Goal: Navigation & Orientation: Understand site structure

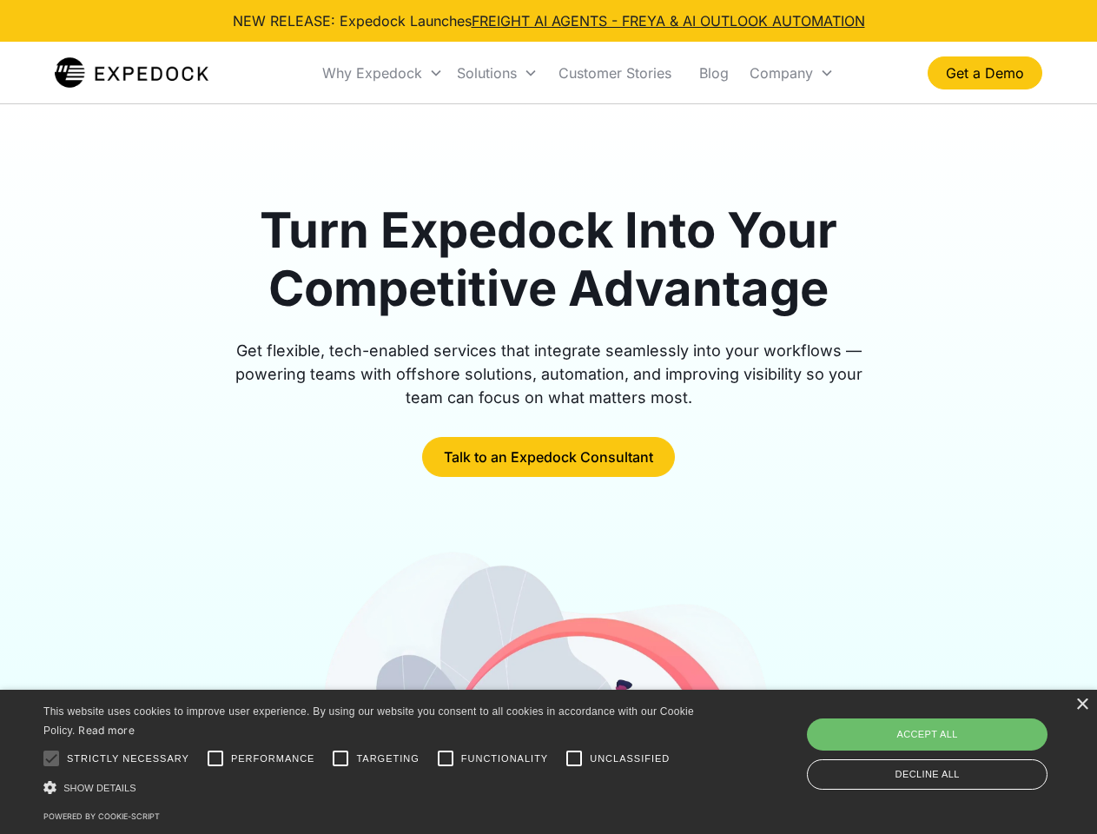
click at [383, 73] on div "Why Expedock" at bounding box center [372, 72] width 100 height 17
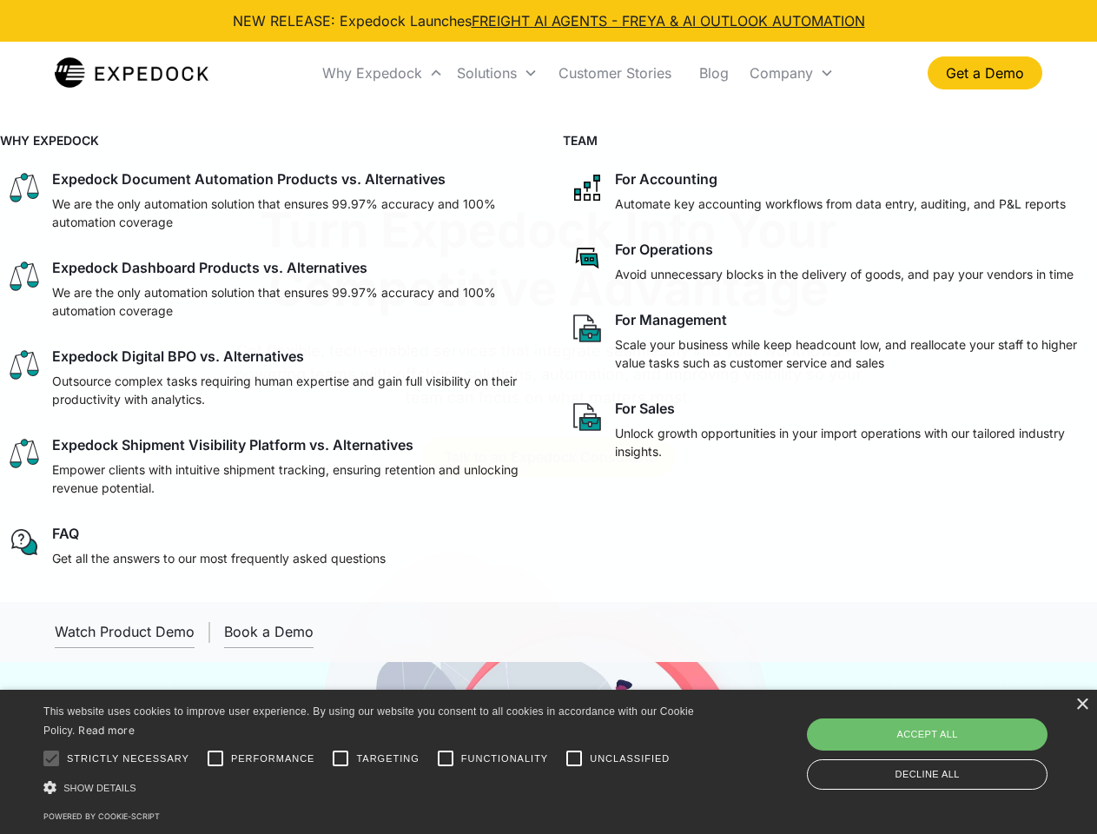
click at [497, 73] on div "Solutions" at bounding box center [487, 72] width 60 height 17
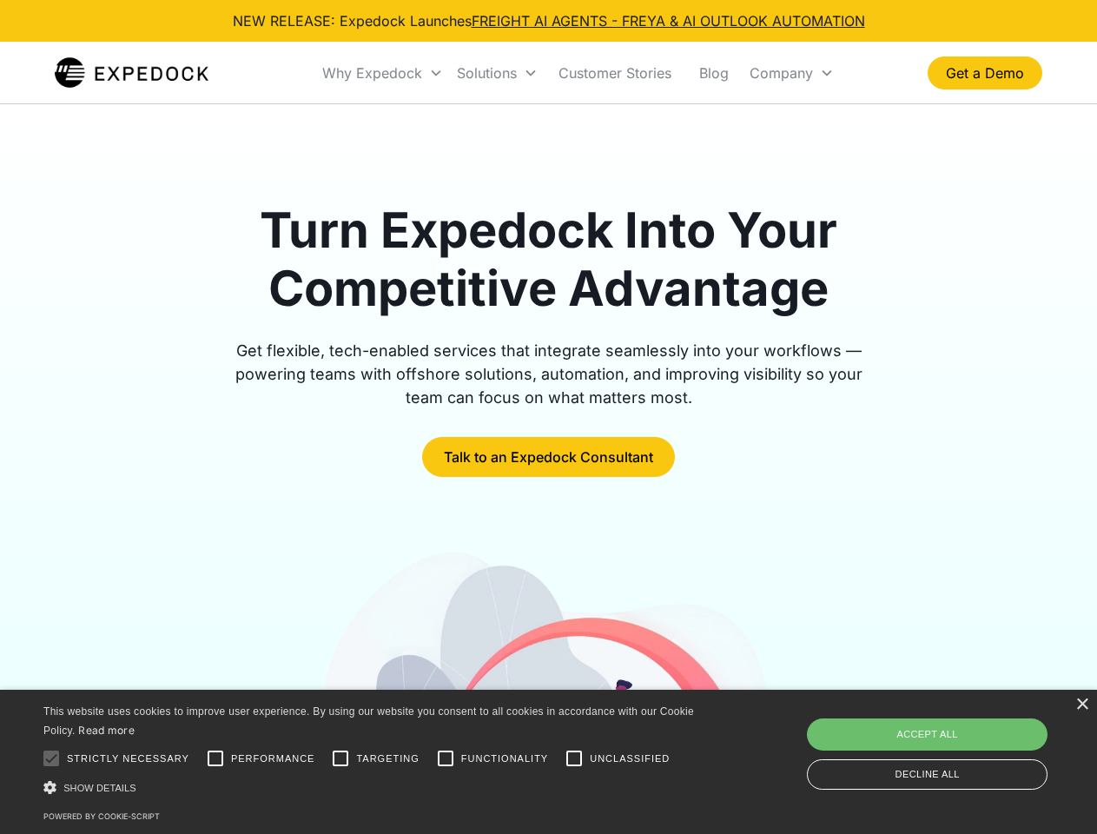
click at [791, 73] on div "Company" at bounding box center [780, 72] width 63 height 17
click at [51, 758] on div at bounding box center [51, 758] width 35 height 35
click at [215, 758] on input "Performance" at bounding box center [215, 758] width 35 height 35
checkbox input "true"
click at [340, 758] on input "Targeting" at bounding box center [340, 758] width 35 height 35
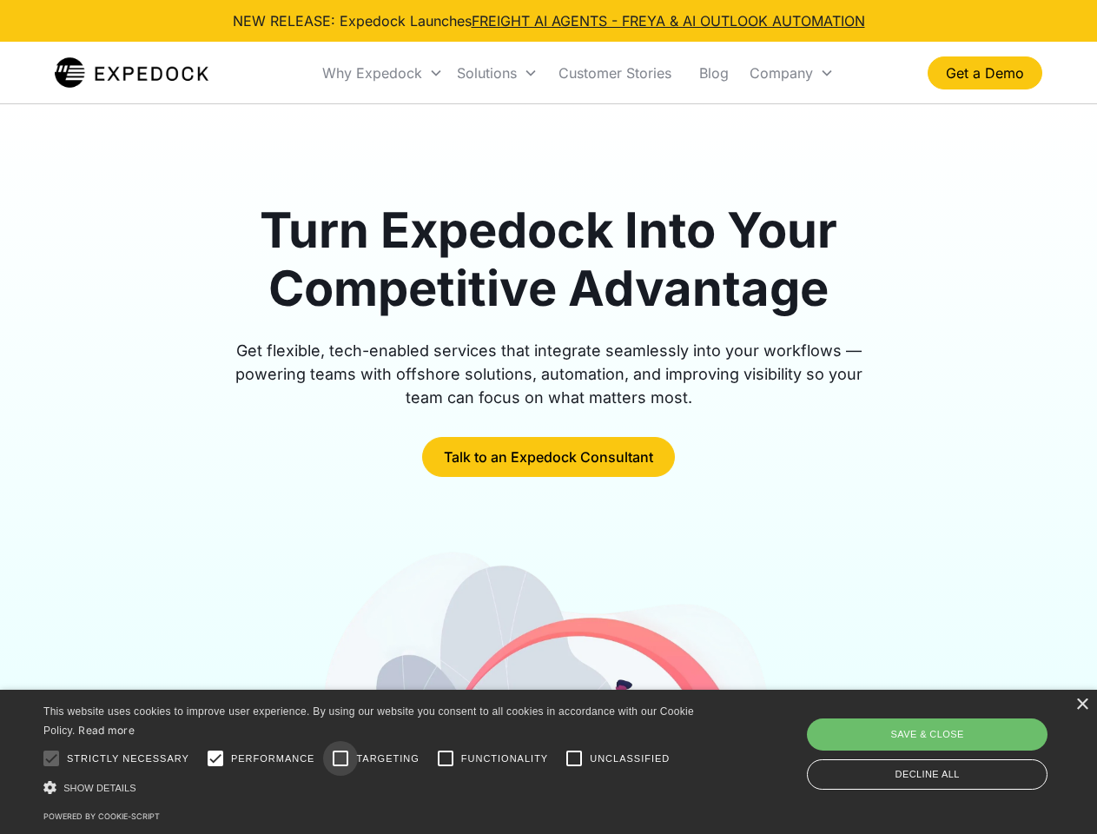
checkbox input "true"
click at [445, 758] on input "Functionality" at bounding box center [445, 758] width 35 height 35
checkbox input "true"
click at [574, 758] on input "Unclassified" at bounding box center [574, 758] width 35 height 35
checkbox input "true"
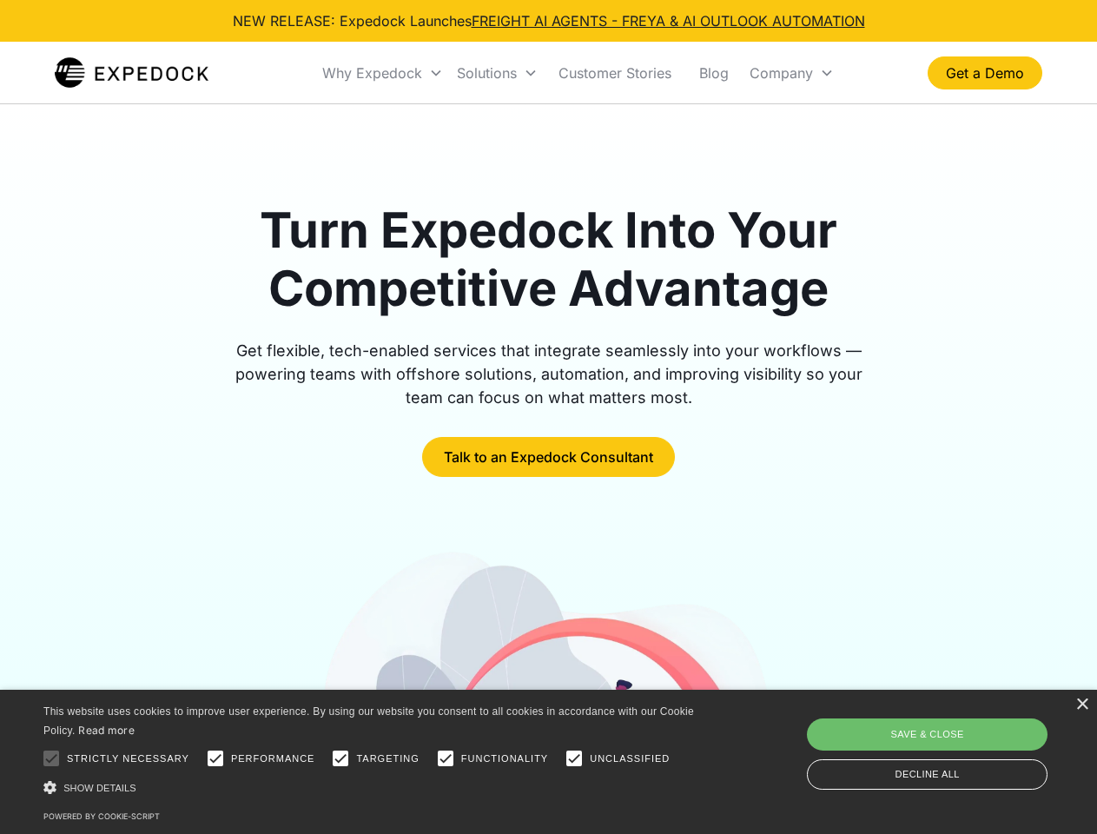
click at [372, 787] on div "Show details Hide details" at bounding box center [371, 787] width 656 height 18
